Goal: Transaction & Acquisition: Purchase product/service

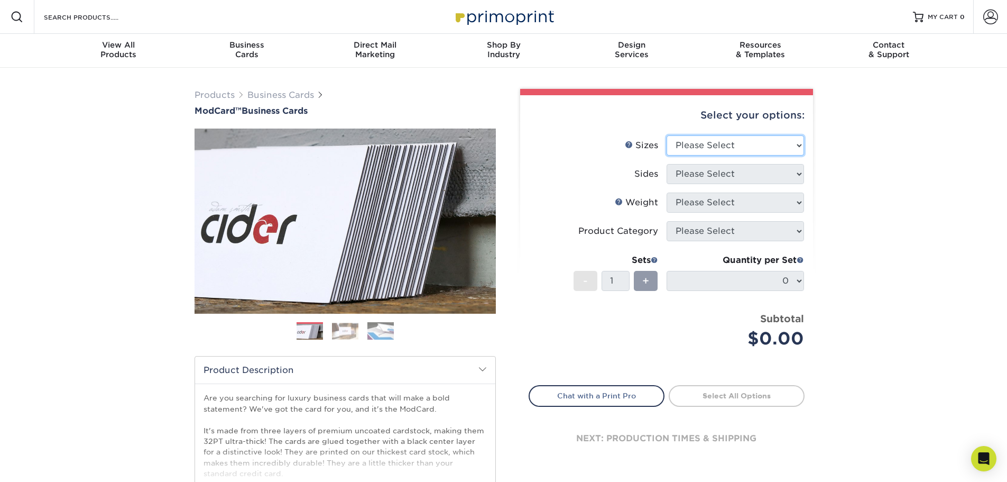
click at [775, 150] on select "Please Select 1.5" x 3.5" - Mini 1.75" x 3.5" - Mini 2" x 2" - Square 2" x 3" -…" at bounding box center [735, 145] width 137 height 20
select select "2.00x3.50"
click at [667, 135] on select "Please Select 1.5" x 3.5" - Mini 1.75" x 3.5" - Mini 2" x 2" - Square 2" x 3" -…" at bounding box center [735, 145] width 137 height 20
click at [913, 234] on div "Products Business Cards ModCard™ Business Cards Previous Next" at bounding box center [503, 350] width 1007 height 565
click at [767, 175] on select "Please Select Print Both Sides Print Front Only" at bounding box center [735, 174] width 137 height 20
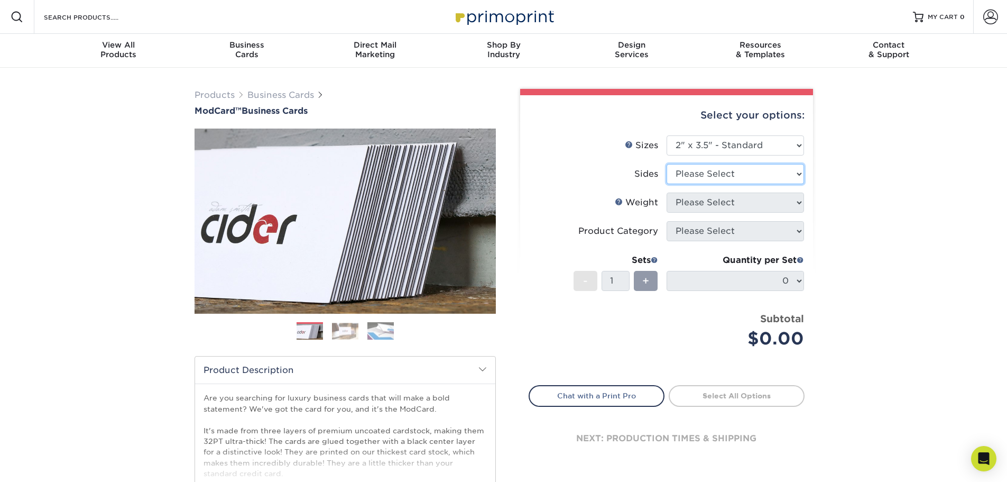
select select "13abbda7-1d64-4f25-8bb2-c179b224825d"
click at [667, 164] on select "Please Select Print Both Sides Print Front Only" at bounding box center [735, 174] width 137 height 20
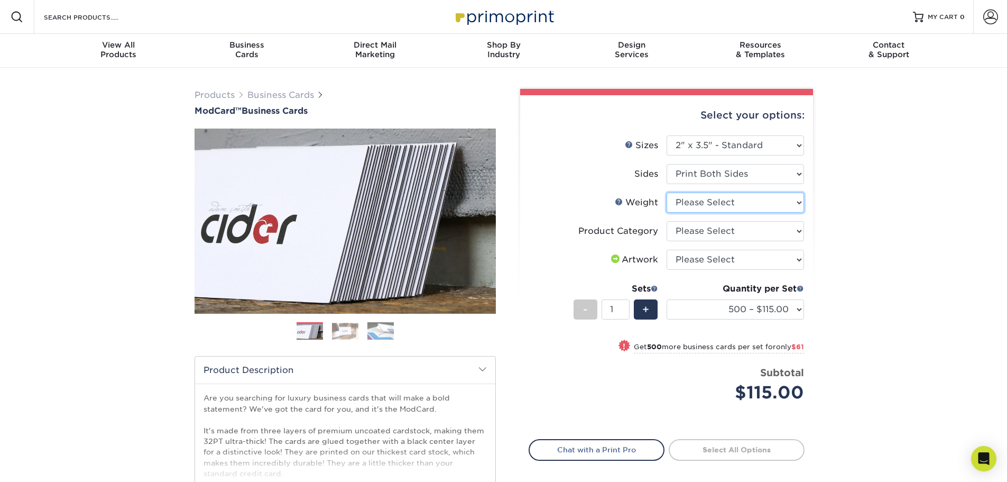
click at [737, 197] on select "Please Select 32PTUCBLK" at bounding box center [735, 202] width 137 height 20
click at [738, 206] on select "Please Select 32PTUCBLK" at bounding box center [735, 202] width 137 height 20
click at [762, 233] on select "Please Select Business Cards" at bounding box center [735, 231] width 137 height 20
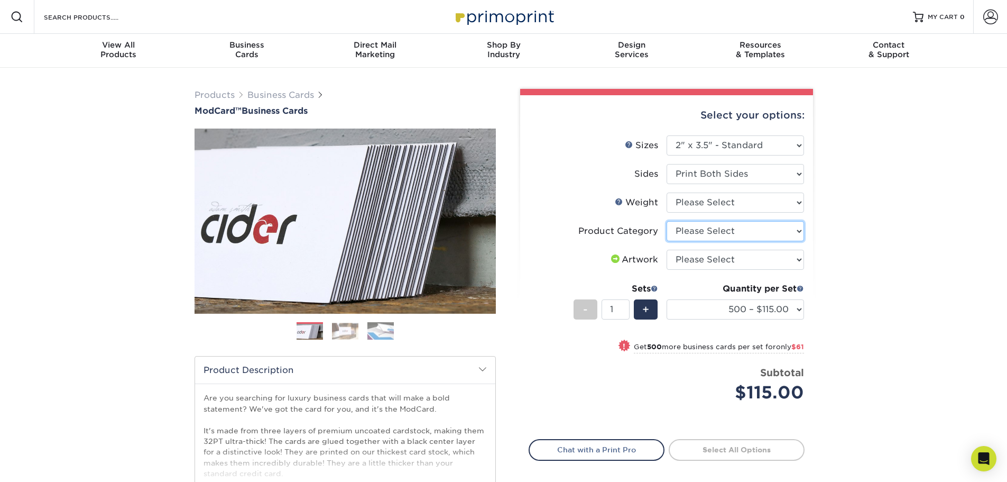
select select "3b5148f1-0588-4f88-a218-97bcfdce65c1"
click at [667, 221] on select "Please Select Business Cards" at bounding box center [735, 231] width 137 height 20
click at [740, 254] on select "Please Select I will upload files I need a design - $100" at bounding box center [735, 260] width 137 height 20
click at [908, 246] on div "Products Business Cards ModCard™ Business Cards Previous Next" at bounding box center [503, 350] width 1007 height 565
